Goal: Task Accomplishment & Management: Complete application form

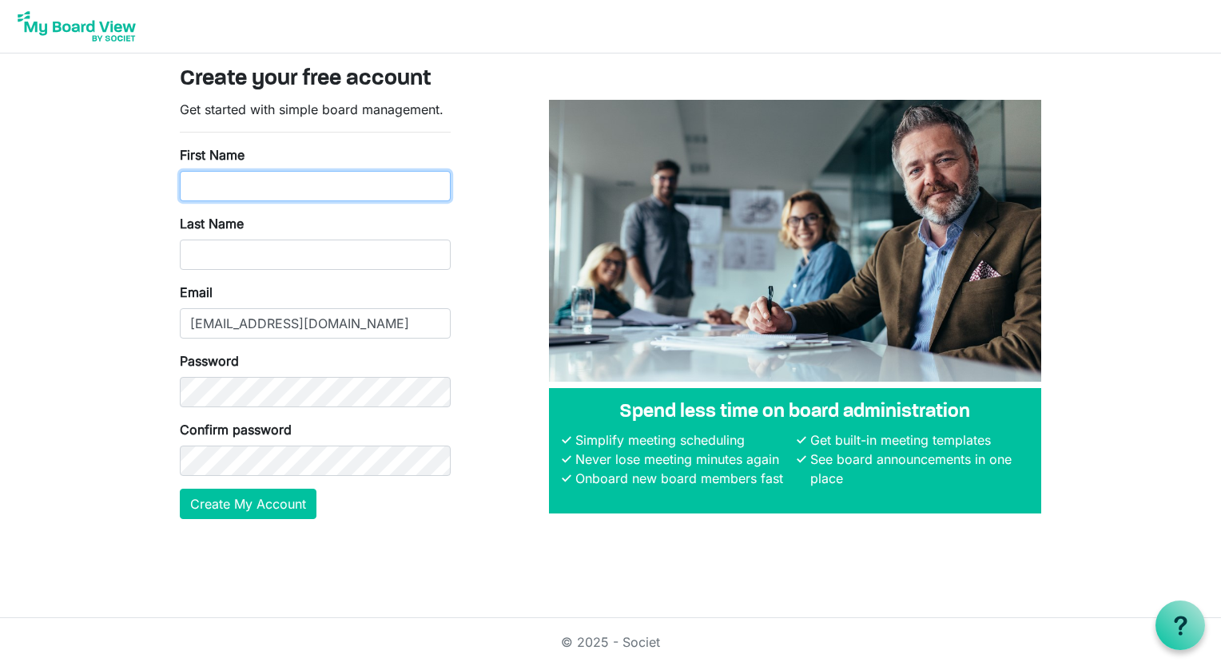
click at [303, 187] on input "First Name" at bounding box center [315, 186] width 271 height 30
type input "Nadine"
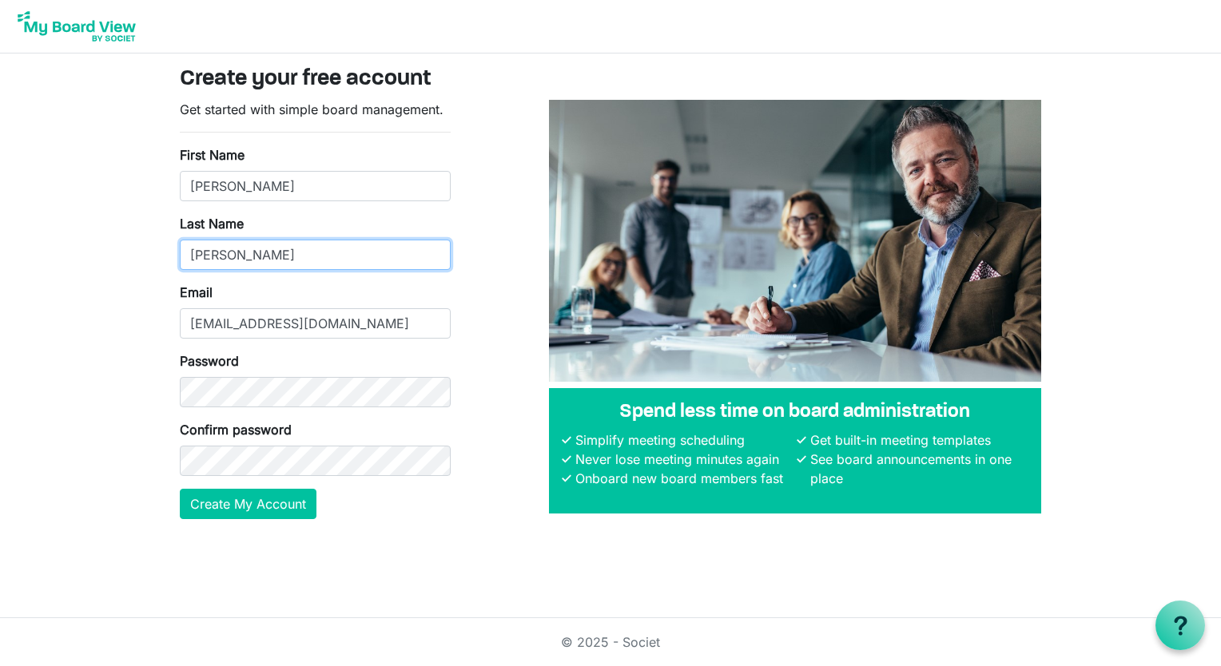
type input "Dwinnell"
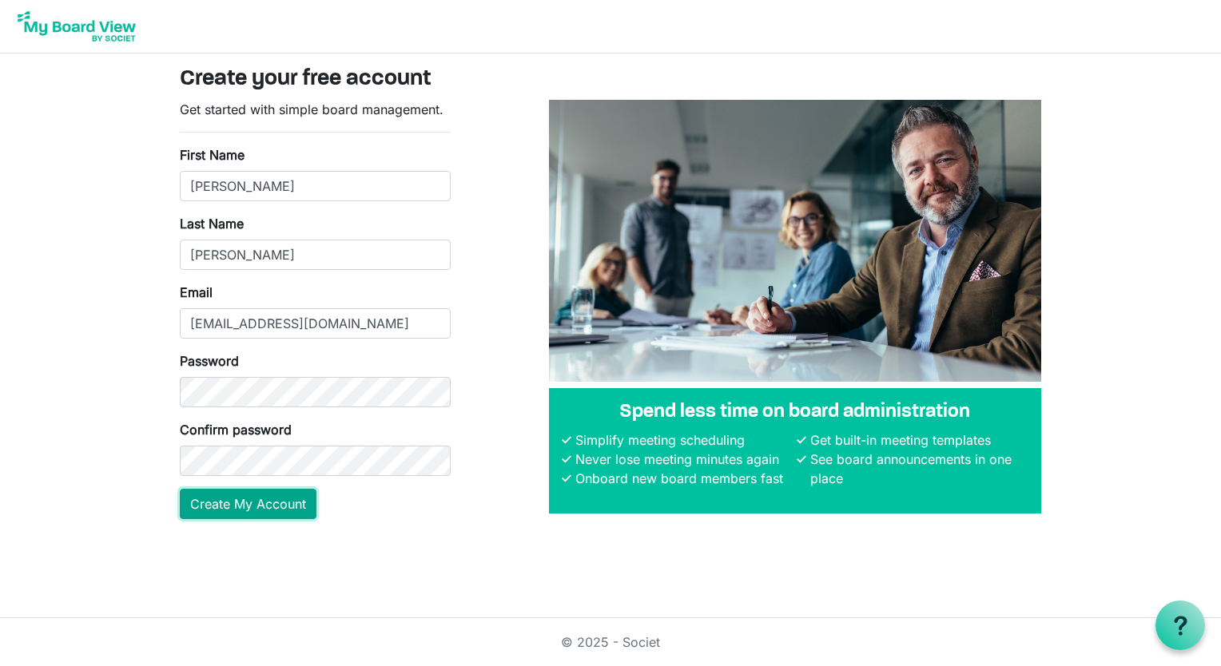
click at [279, 497] on button "Create My Account" at bounding box center [248, 504] width 137 height 30
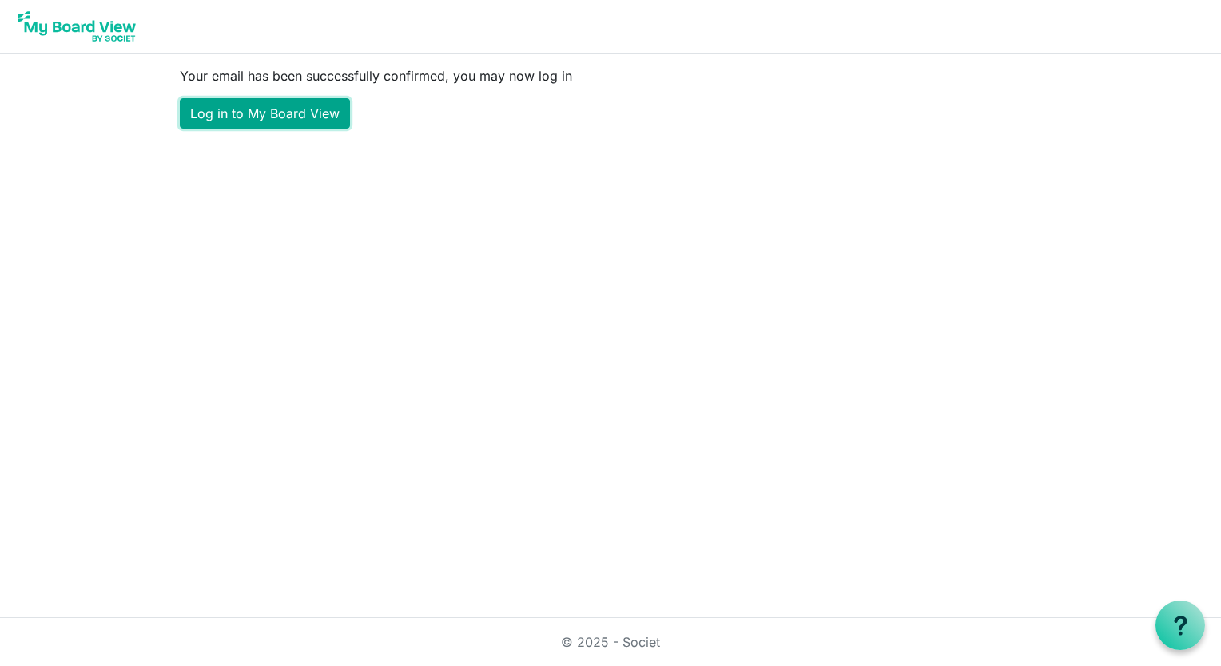
click at [318, 123] on link "Log in to My Board View" at bounding box center [265, 113] width 170 height 30
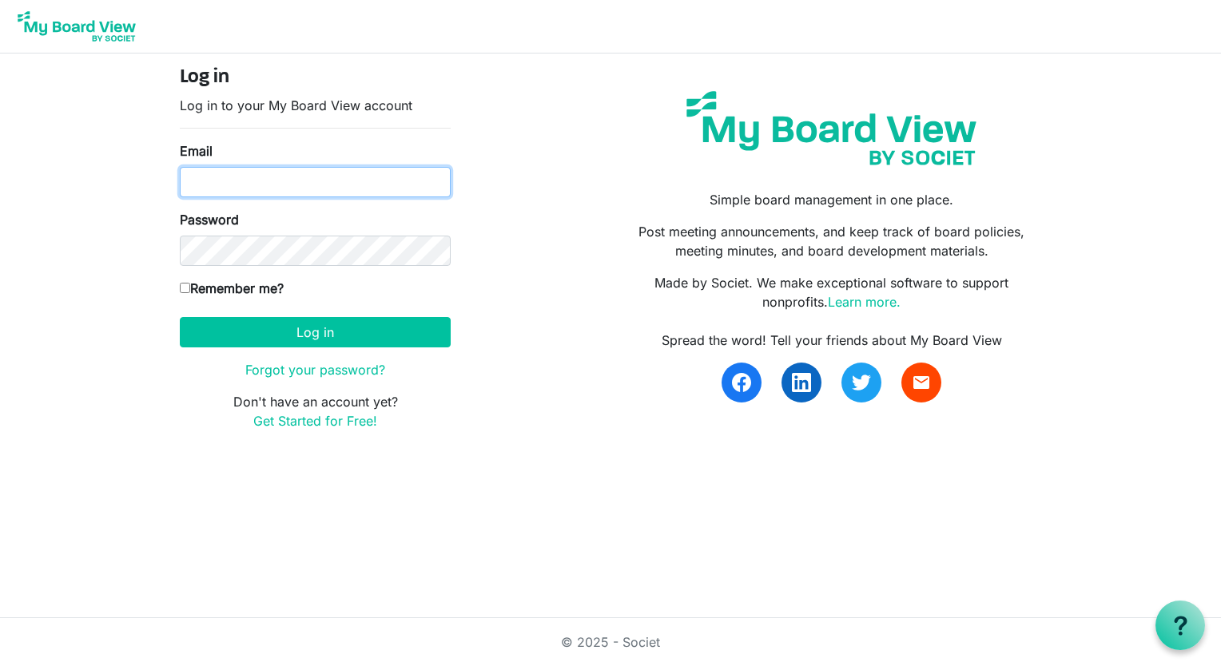
click at [264, 184] on input "Email" at bounding box center [315, 182] width 271 height 30
type input "[EMAIL_ADDRESS][DOMAIN_NAME]"
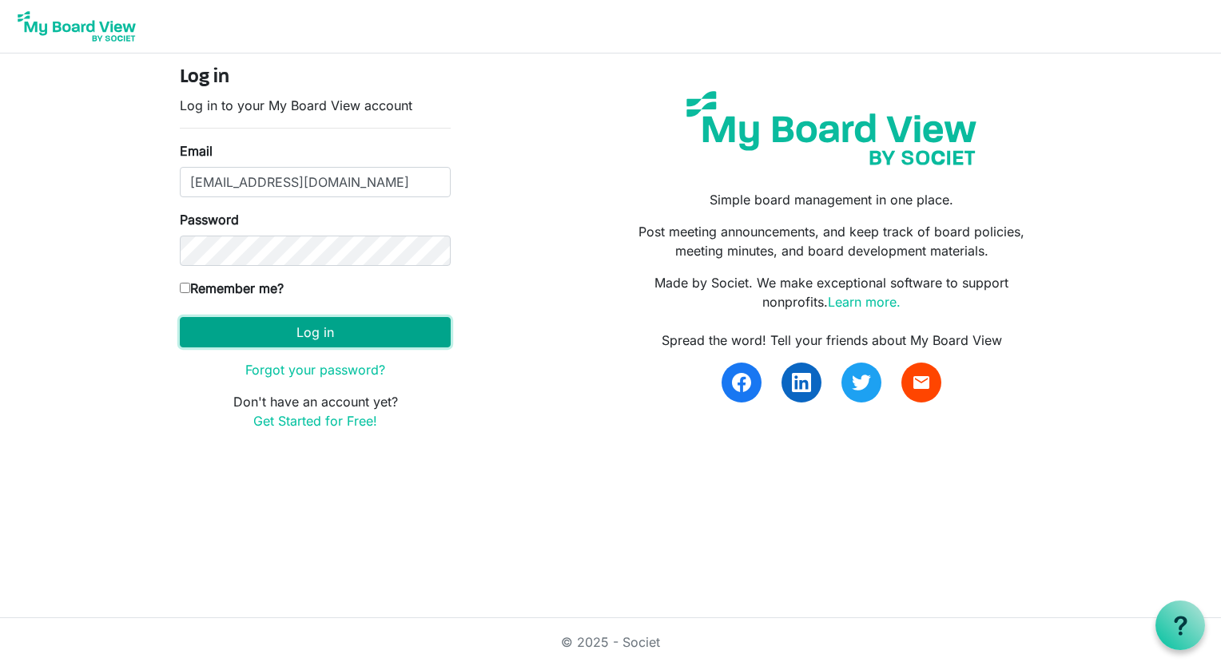
click at [306, 328] on button "Log in" at bounding box center [315, 332] width 271 height 30
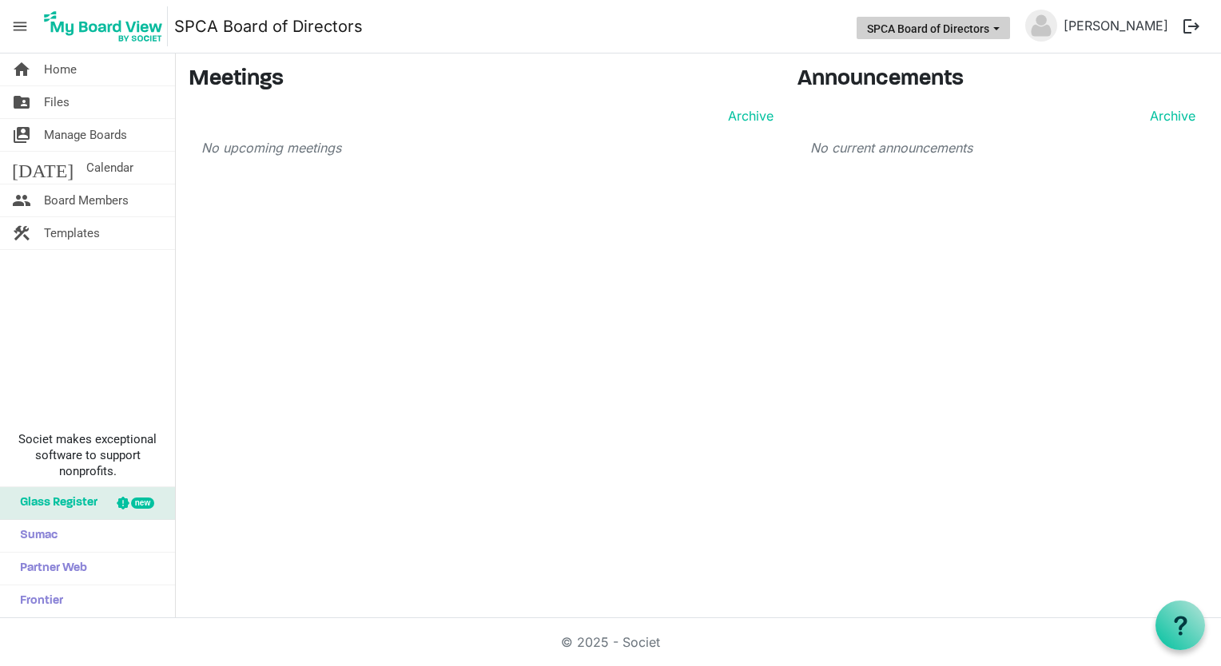
click at [1010, 32] on button "SPCA Board of Directors" at bounding box center [932, 28] width 153 height 22
click at [88, 206] on span "Board Members" at bounding box center [86, 201] width 85 height 32
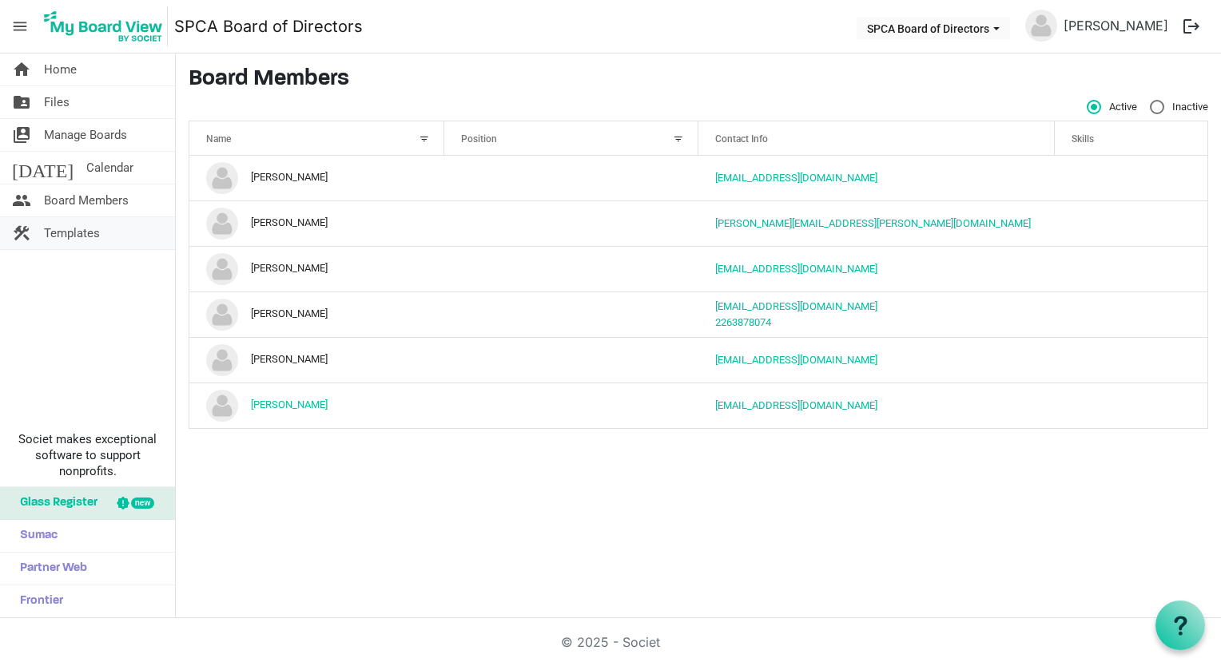
click at [81, 228] on span "Templates" at bounding box center [72, 233] width 56 height 32
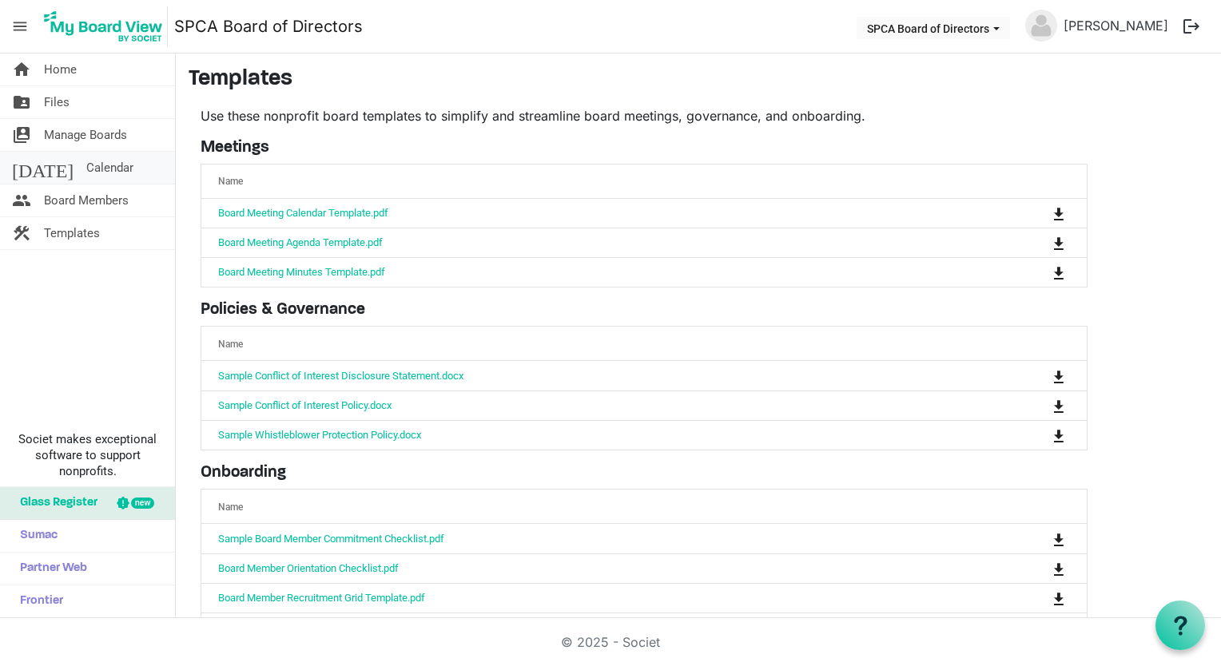
click at [86, 168] on span "Calendar" at bounding box center [109, 168] width 47 height 32
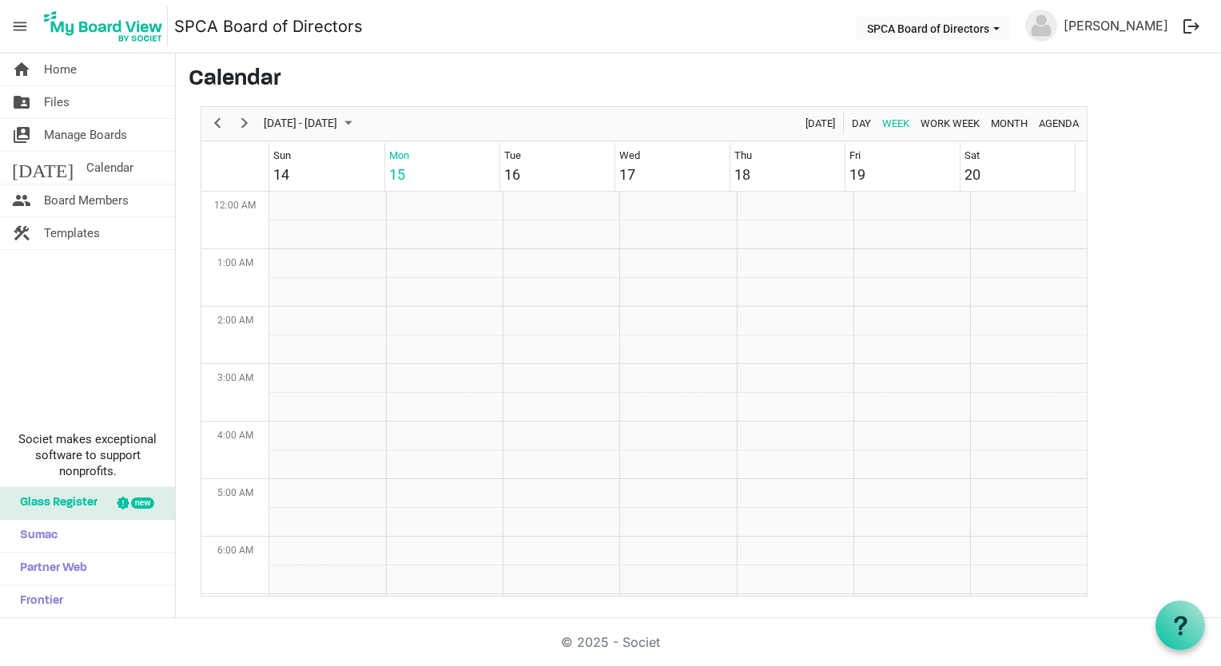
scroll to position [518, 0]
click at [61, 133] on span "Manage Boards" at bounding box center [85, 135] width 83 height 32
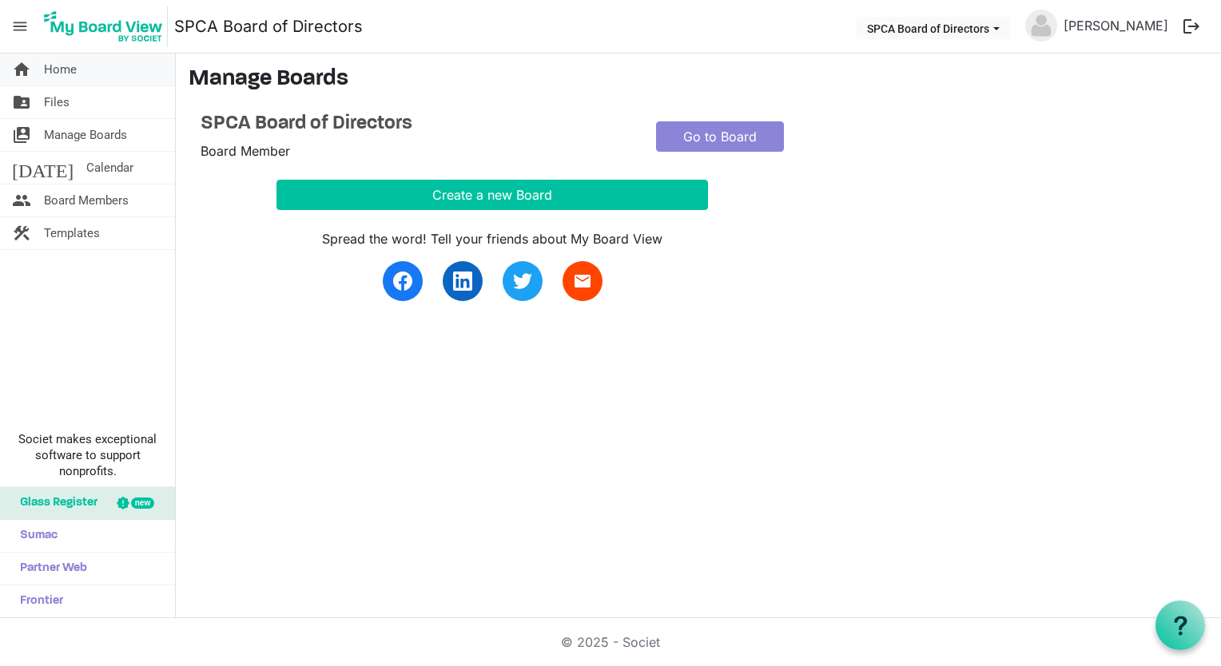
click at [50, 75] on span "Home" at bounding box center [60, 70] width 33 height 32
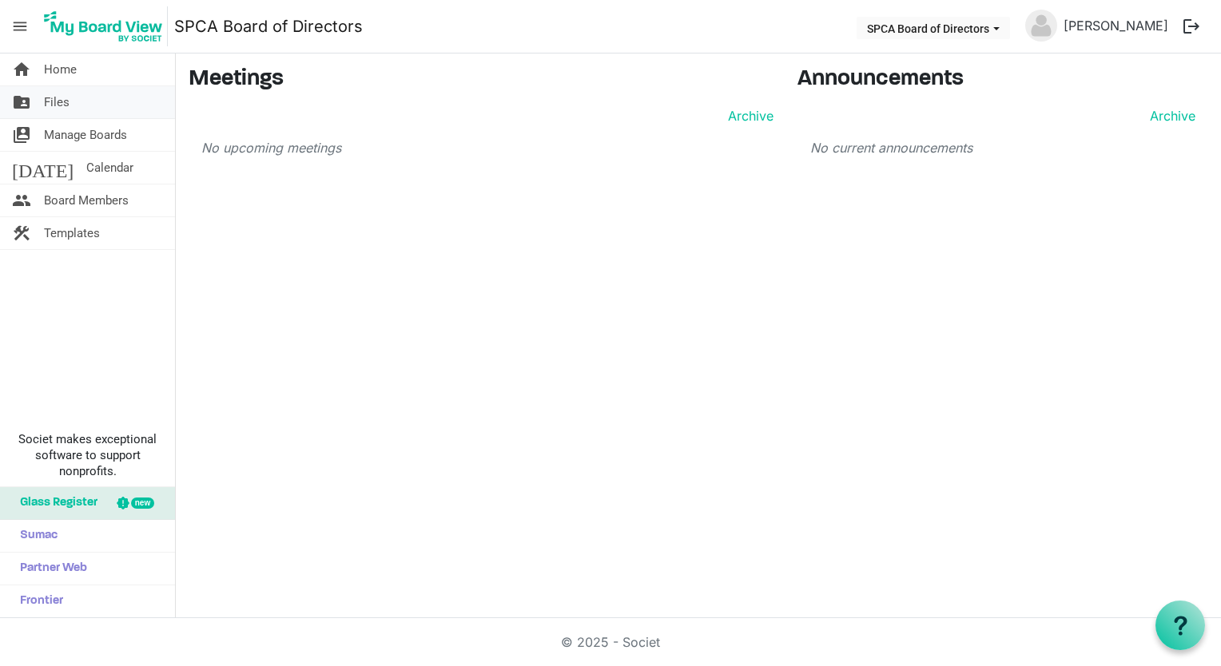
click at [56, 101] on span "Files" at bounding box center [57, 102] width 26 height 32
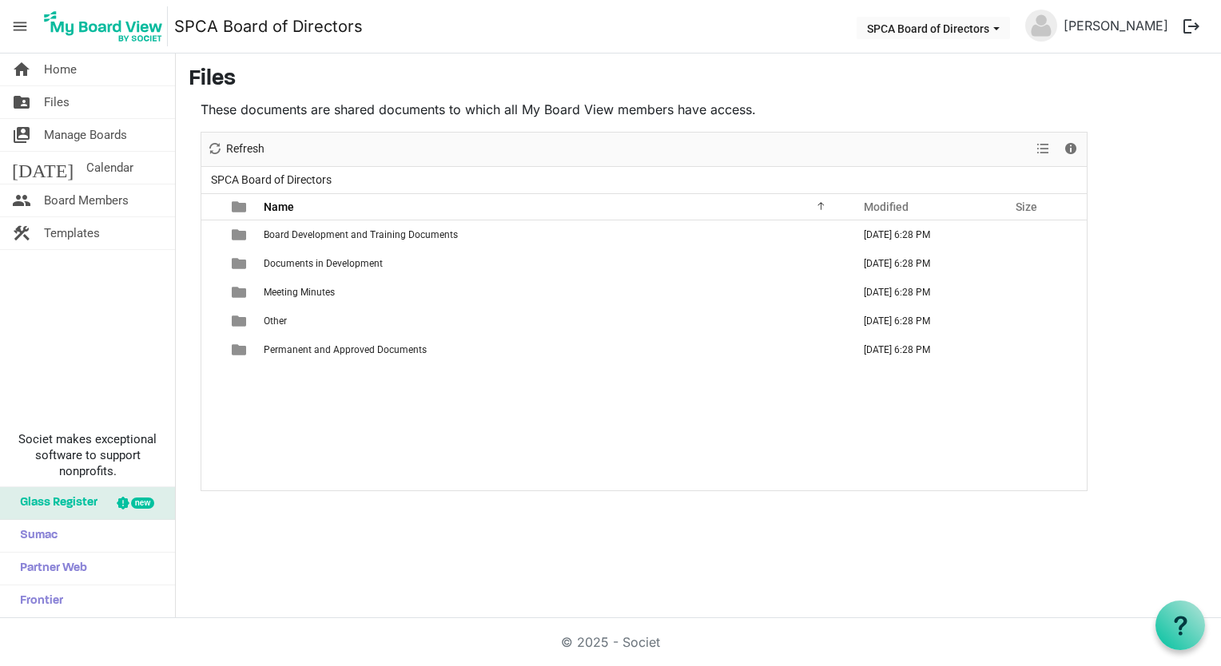
click at [1197, 27] on button "logout" at bounding box center [1191, 27] width 34 height 34
